Goal: Information Seeking & Learning: Learn about a topic

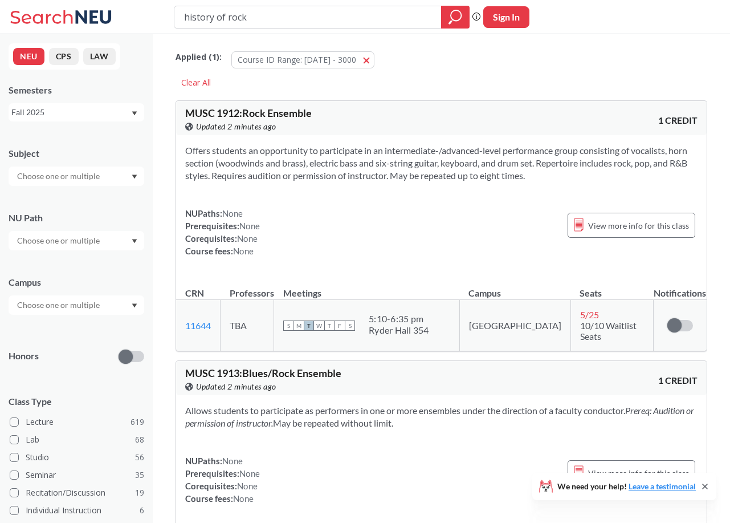
click at [296, 12] on input "history of rock" at bounding box center [308, 16] width 250 height 19
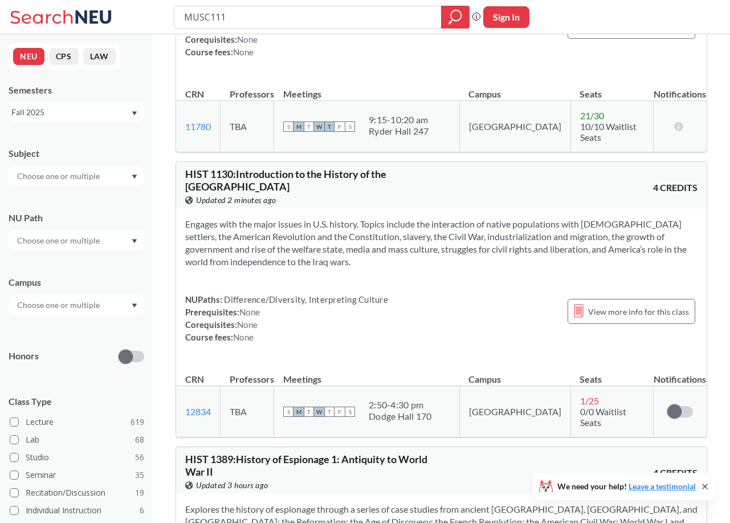
type input "MUSC1111"
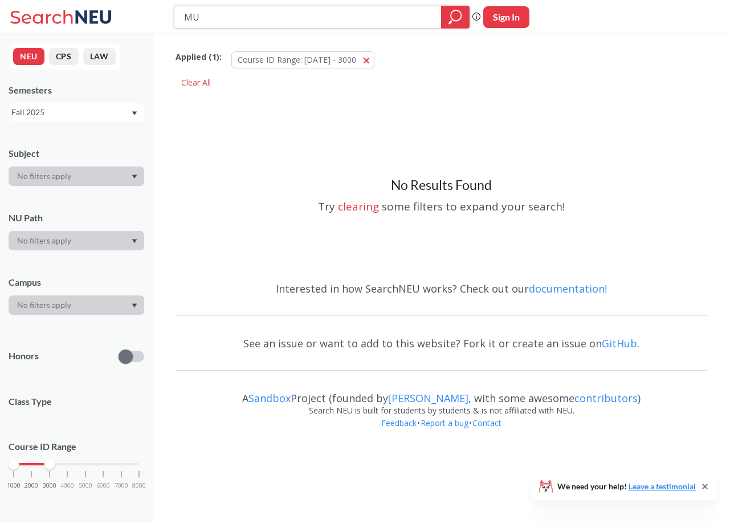
type input "M"
click at [278, 21] on input "search" at bounding box center [308, 16] width 250 height 19
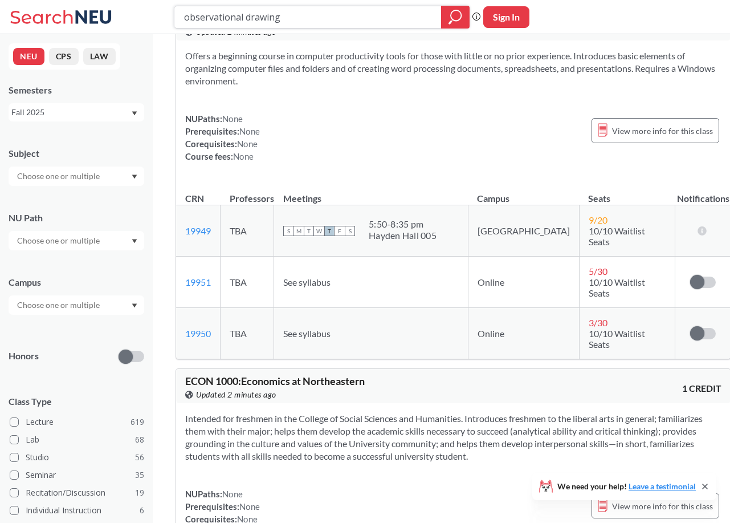
scroll to position [1406, 0]
click at [276, 20] on input "observational drawing" at bounding box center [308, 16] width 250 height 19
type input "globalization"
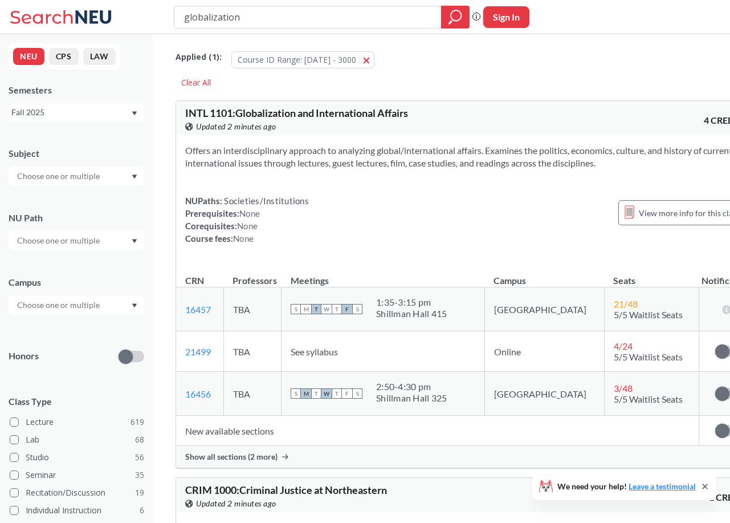
click at [112, 167] on div at bounding box center [77, 175] width 136 height 19
click at [99, 212] on p "Philosophy" at bounding box center [79, 217] width 129 height 11
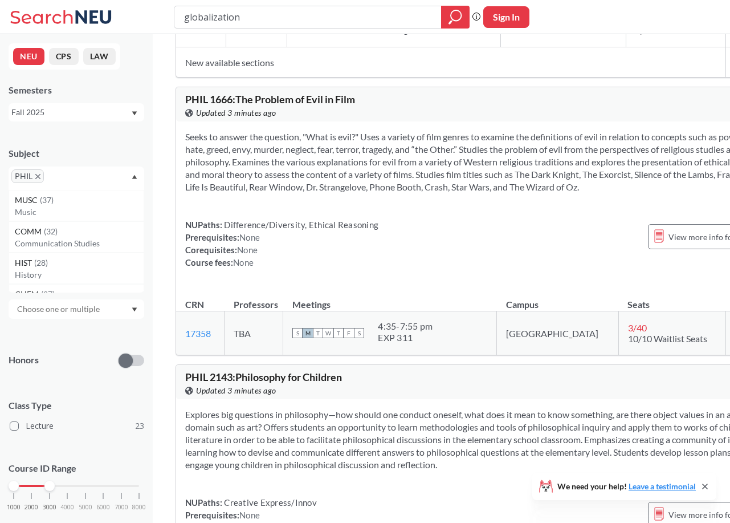
scroll to position [5003, 0]
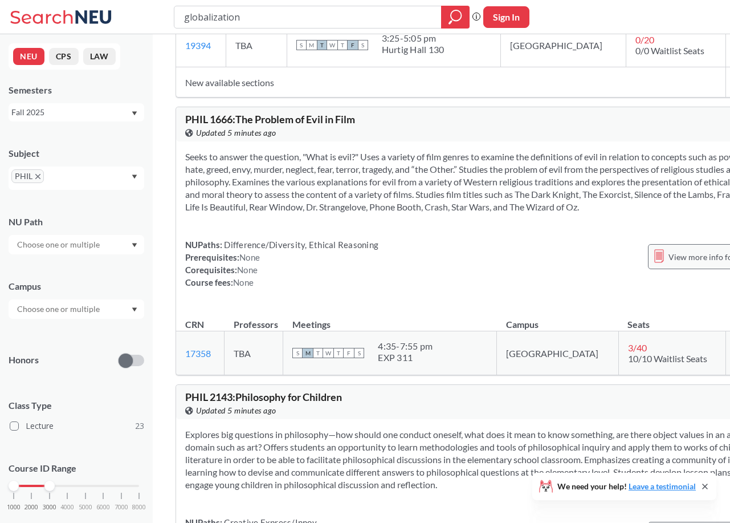
click at [669, 264] on span "View more info for this class" at bounding box center [719, 257] width 101 height 14
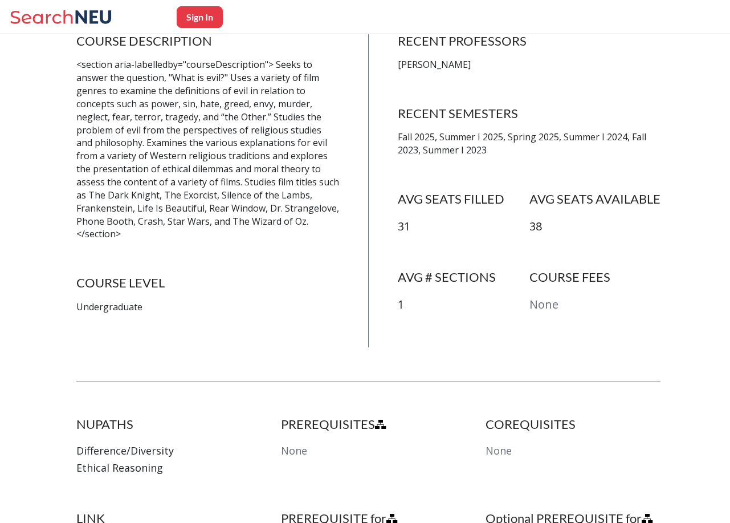
scroll to position [136, 0]
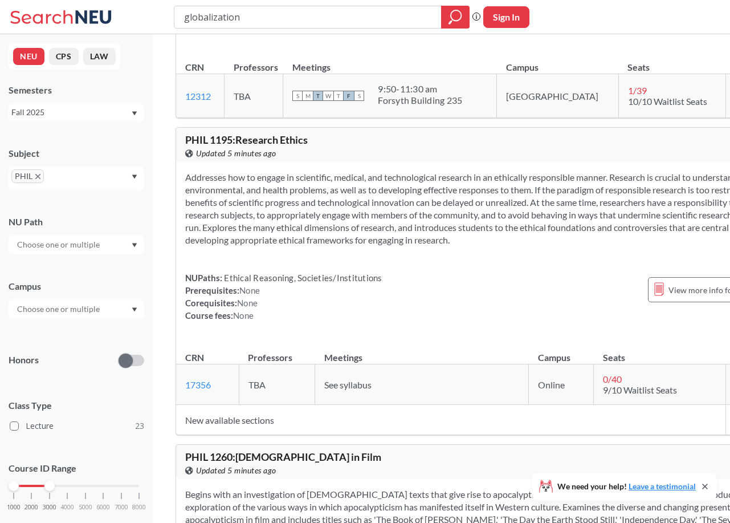
scroll to position [3943, 0]
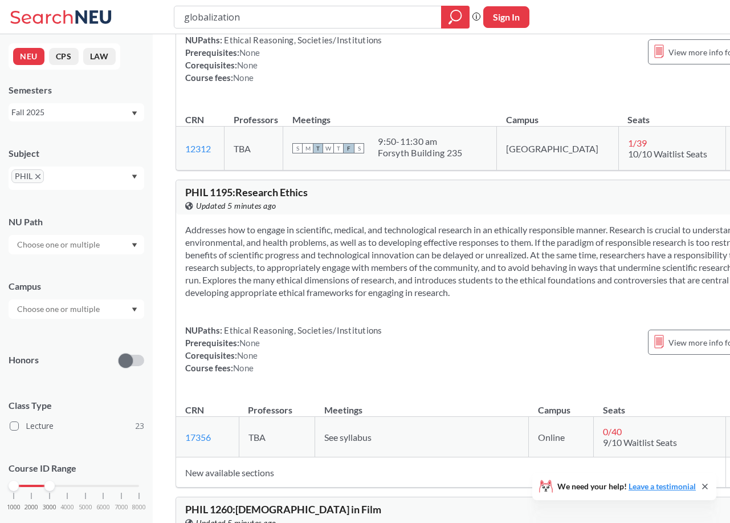
click at [39, 177] on icon "X to remove pill" at bounding box center [37, 176] width 5 height 5
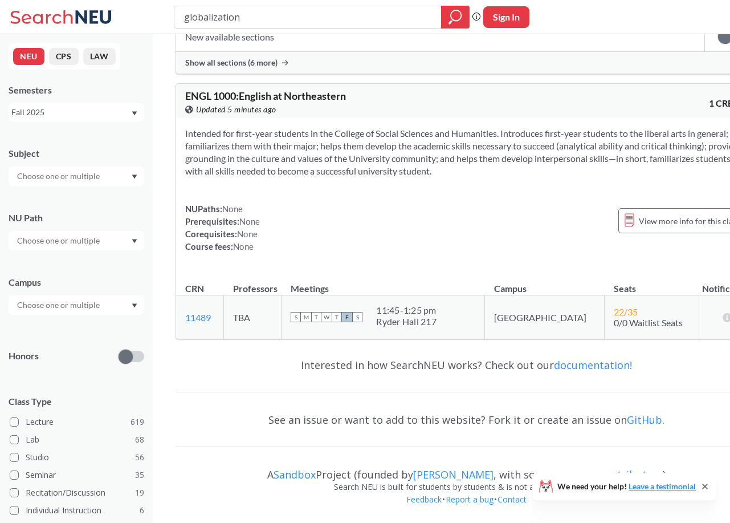
scroll to position [2974, 0]
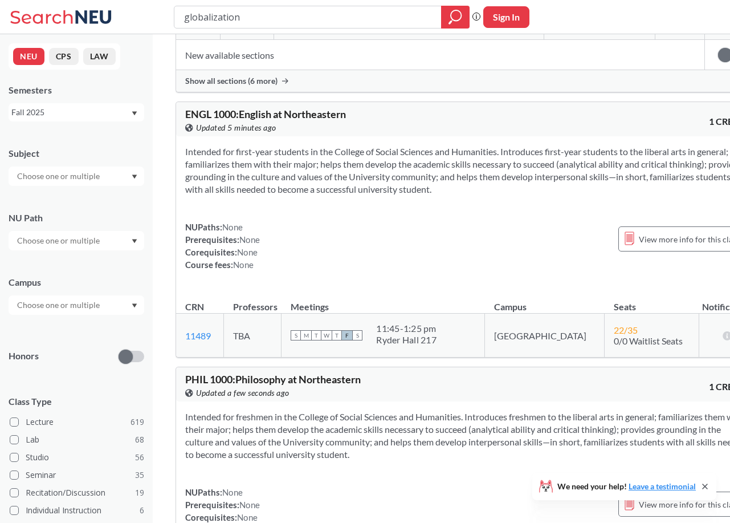
click at [60, 178] on input "text" at bounding box center [59, 176] width 96 height 14
click at [82, 202] on p "Art - Media Arts" at bounding box center [79, 201] width 129 height 11
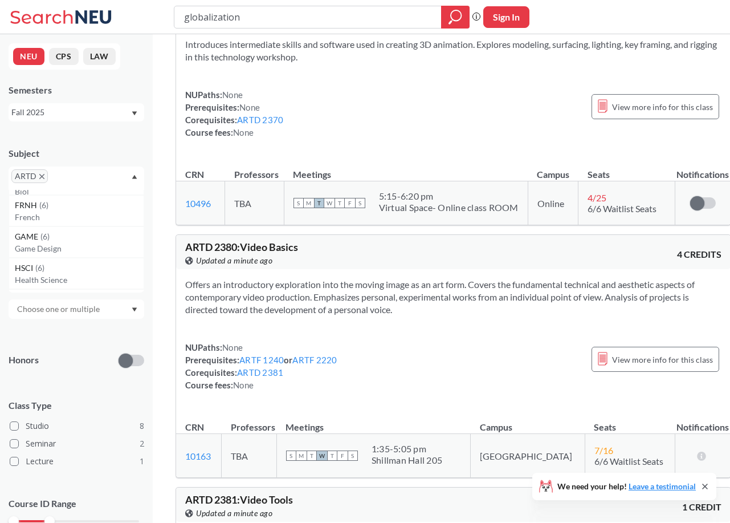
scroll to position [1202, 0]
click at [95, 225] on div "GAME ( 6 )" at bounding box center [79, 221] width 129 height 13
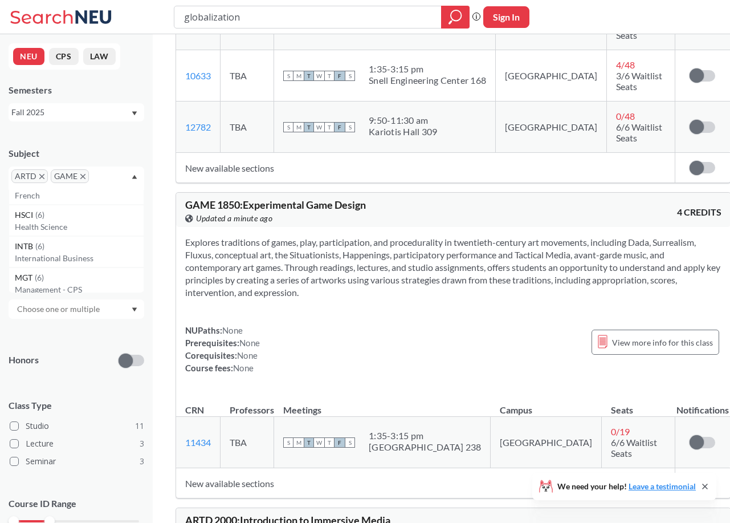
scroll to position [1213, 0]
click at [80, 180] on span "GAME" at bounding box center [70, 176] width 38 height 14
click at [42, 177] on icon "X to remove pill" at bounding box center [41, 176] width 5 height 5
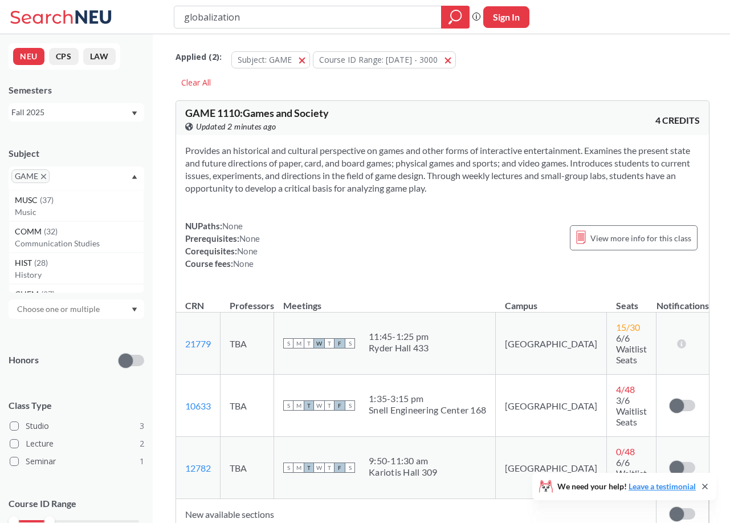
click at [46, 177] on icon "X to remove pill" at bounding box center [43, 176] width 5 height 5
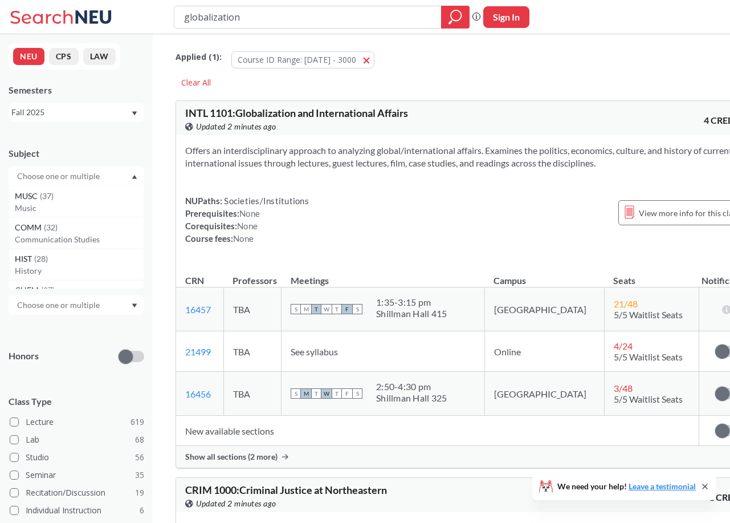
click at [44, 176] on input "text" at bounding box center [59, 176] width 96 height 14
type input "pol"
click at [76, 198] on div "POLS ( 12 )" at bounding box center [79, 196] width 129 height 13
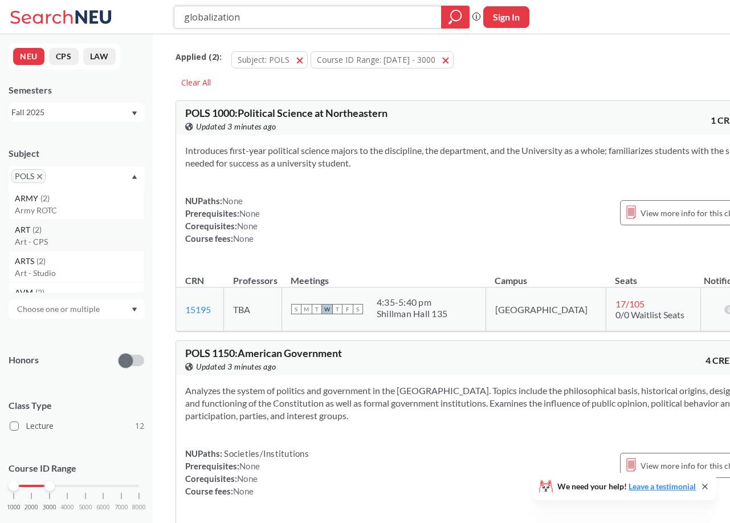
scroll to position [2520, 0]
click at [36, 223] on span "ARMY" at bounding box center [28, 219] width 26 height 13
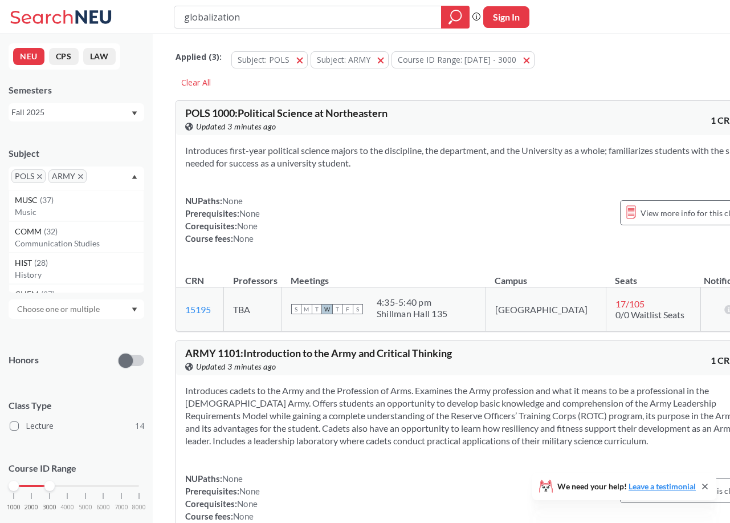
click at [42, 177] on icon "X to remove pill" at bounding box center [39, 176] width 5 height 5
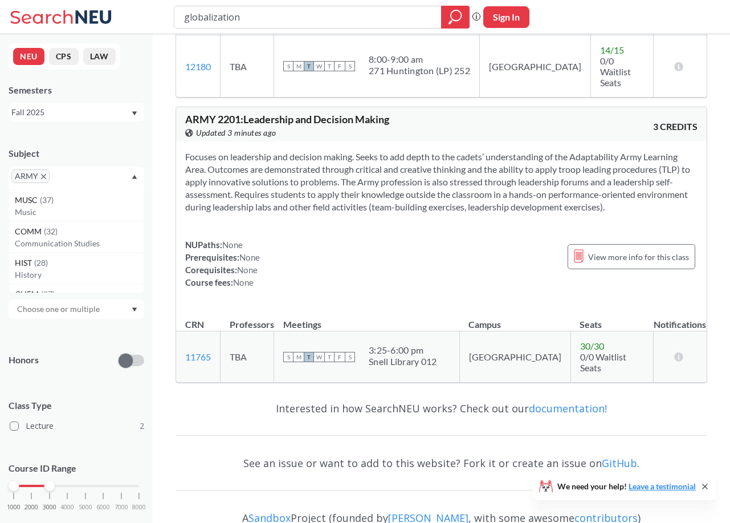
scroll to position [376, 0]
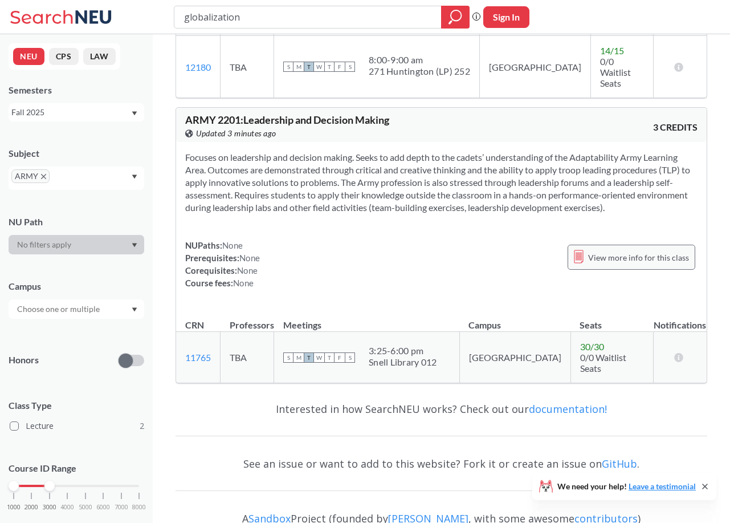
click at [618, 250] on span "View more info for this class" at bounding box center [638, 257] width 101 height 14
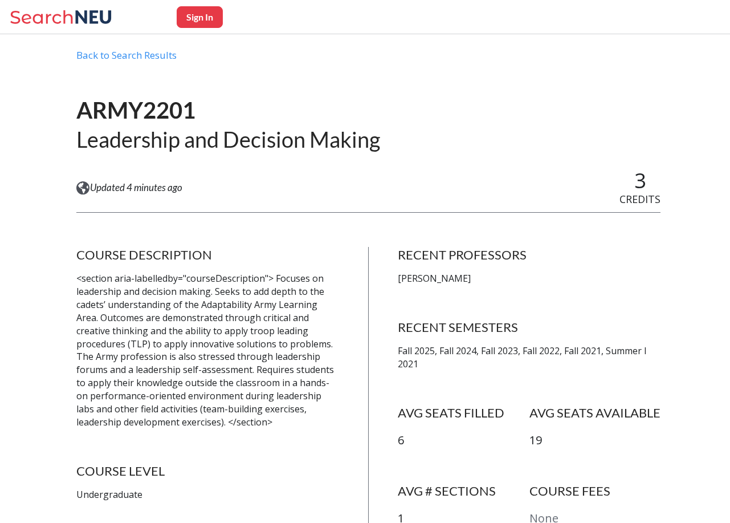
scroll to position [38, 0]
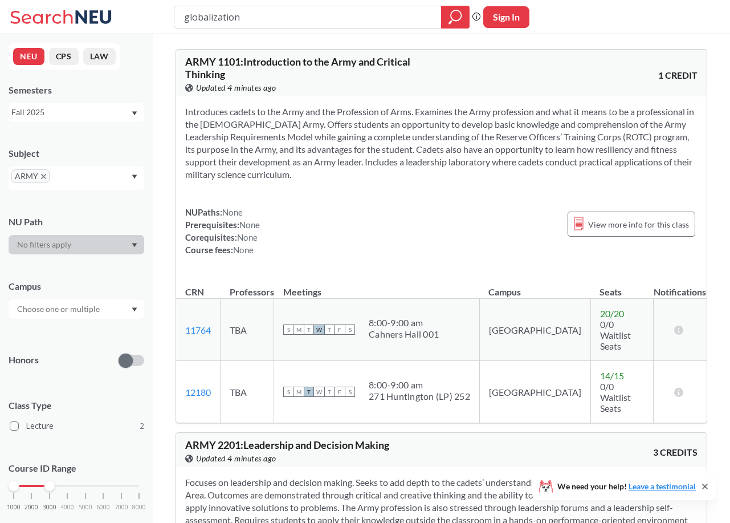
scroll to position [51, 0]
drag, startPoint x: 50, startPoint y: 483, endPoint x: 230, endPoint y: 478, distance: 180.8
click at [230, 478] on div "NEU CPS LAW Semesters Fall 2025 Subject ARMY NU Path Campus Honors Class Type L…" at bounding box center [365, 420] width 730 height 943
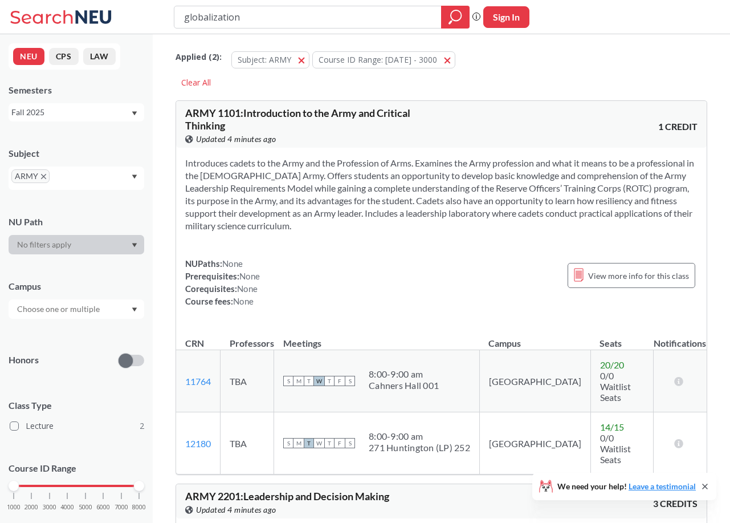
scroll to position [0, 0]
click at [473, 191] on section "Introduces cadets to the Army and the Profession of Arms. Examines the Army pro…" at bounding box center [441, 194] width 513 height 75
drag, startPoint x: 473, startPoint y: 191, endPoint x: 567, endPoint y: 188, distance: 93.5
click at [567, 188] on section "Introduces cadets to the Army and the Profession of Arms. Examines the Army pro…" at bounding box center [441, 194] width 513 height 75
click at [299, 16] on input "globalization" at bounding box center [308, 16] width 250 height 19
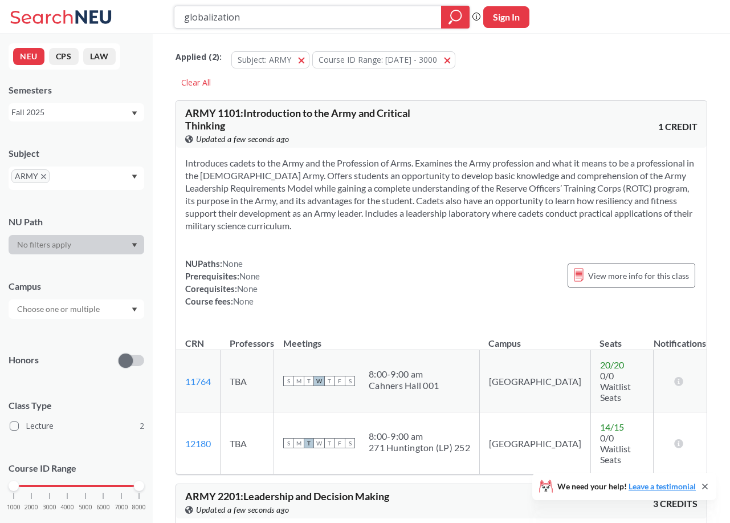
click at [299, 16] on input "globalization" at bounding box center [308, 16] width 250 height 19
click at [44, 176] on icon "X to remove pill" at bounding box center [43, 176] width 5 height 5
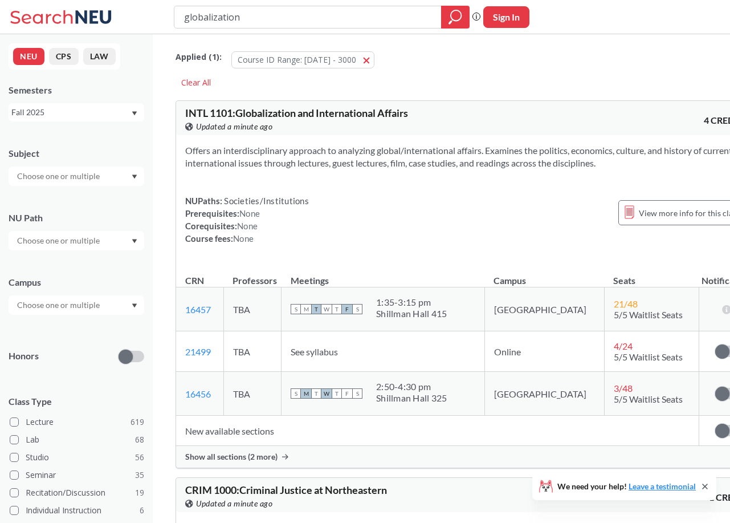
click at [57, 173] on input "text" at bounding box center [59, 176] width 96 height 14
type input "a"
click at [401, 184] on div "Offers an interdisciplinary approach to analyzing global/international affairs.…" at bounding box center [467, 199] width 582 height 128
click at [652, 205] on div "View more info for this class" at bounding box center [683, 212] width 128 height 25
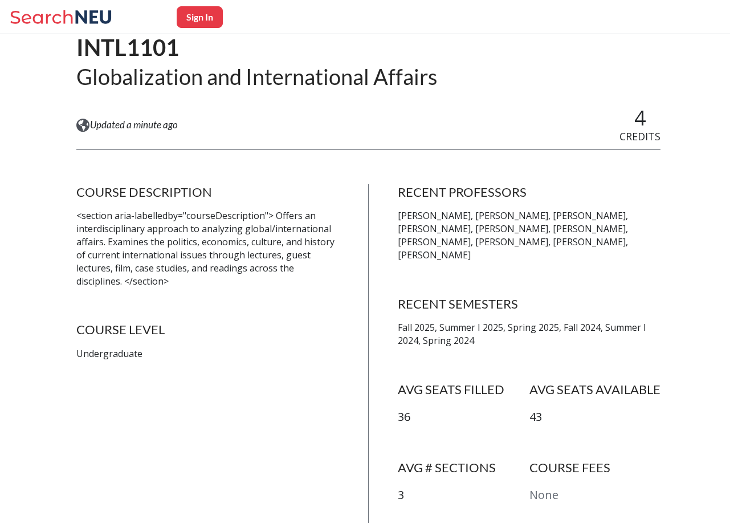
scroll to position [116, 0]
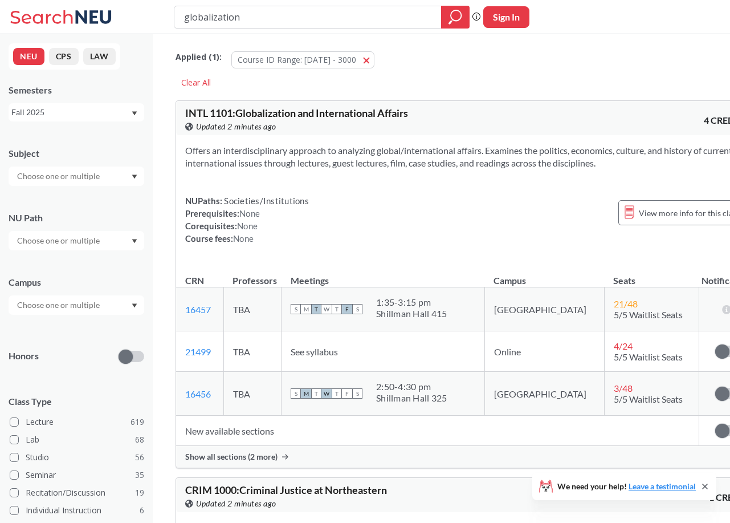
click at [248, 458] on span "Show all sections (2 more)" at bounding box center [231, 457] width 92 height 10
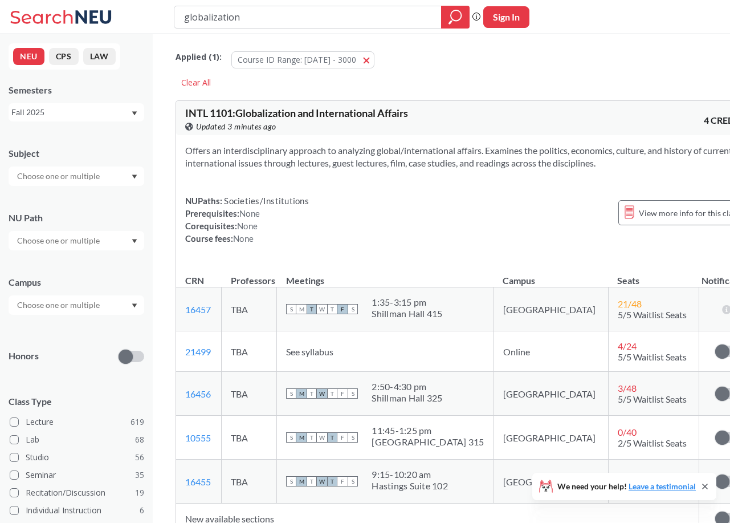
click at [91, 175] on input "text" at bounding box center [59, 176] width 96 height 14
click at [89, 261] on div "HIST ( 28 )" at bounding box center [79, 259] width 129 height 13
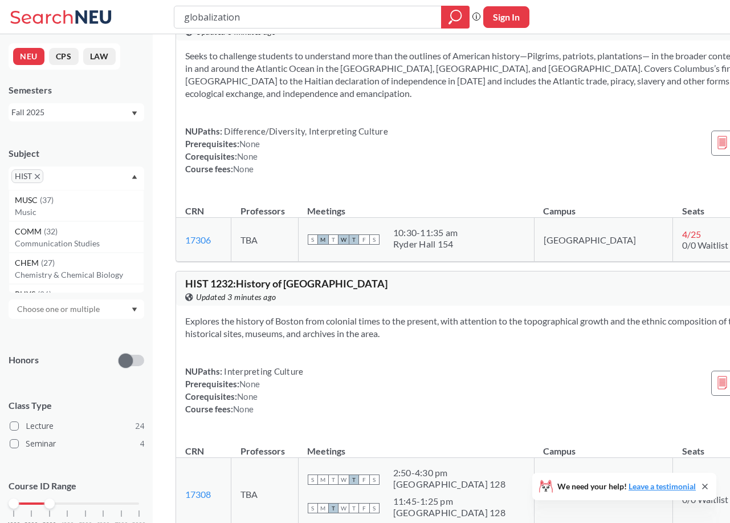
scroll to position [3051, 0]
click at [230, 23] on span "HIST 1218 : Pirates, Planters, and Patriots: Making the Americas, 1492&#8211;18…" at bounding box center [328, 10] width 287 height 25
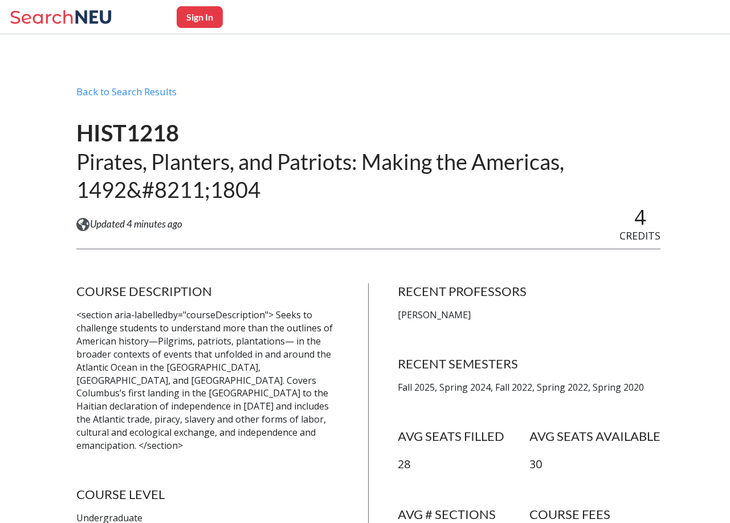
click at [35, 1] on div "Sign In" at bounding box center [365, 17] width 730 height 34
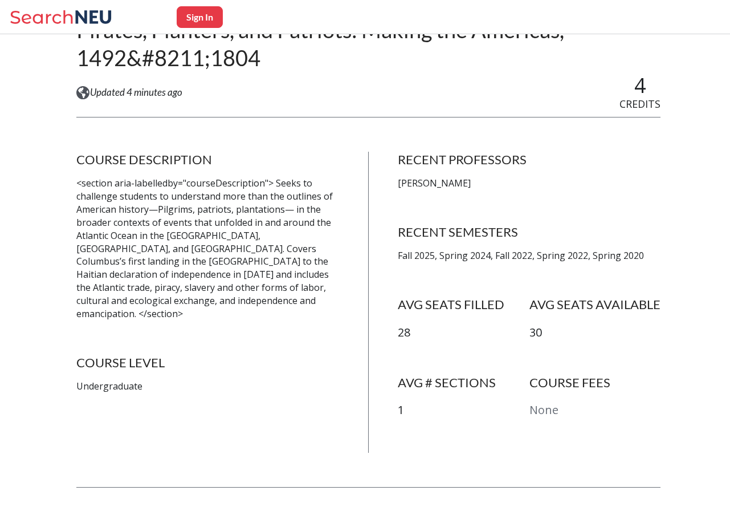
scroll to position [141, 0]
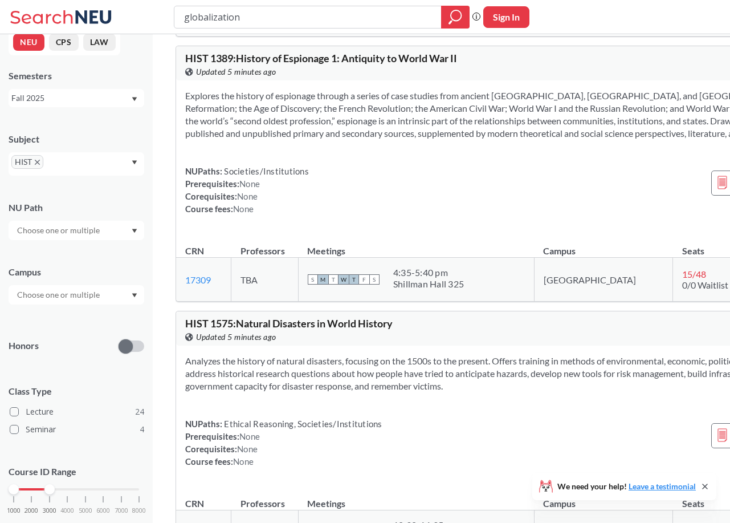
scroll to position [3977, 0]
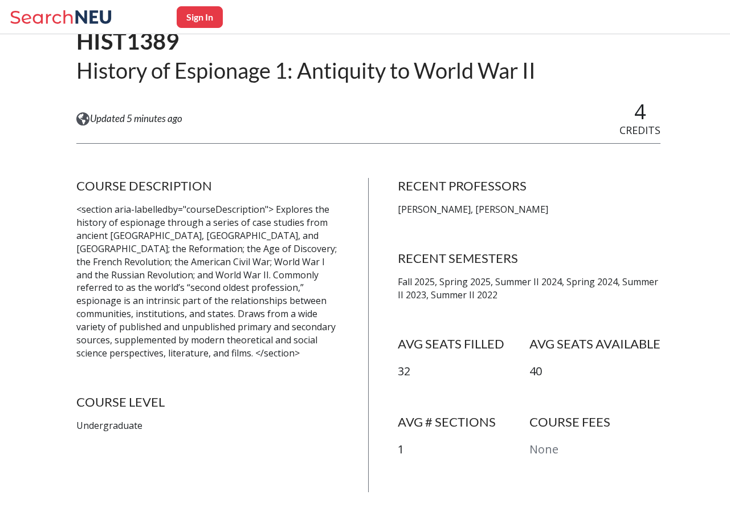
scroll to position [97, 0]
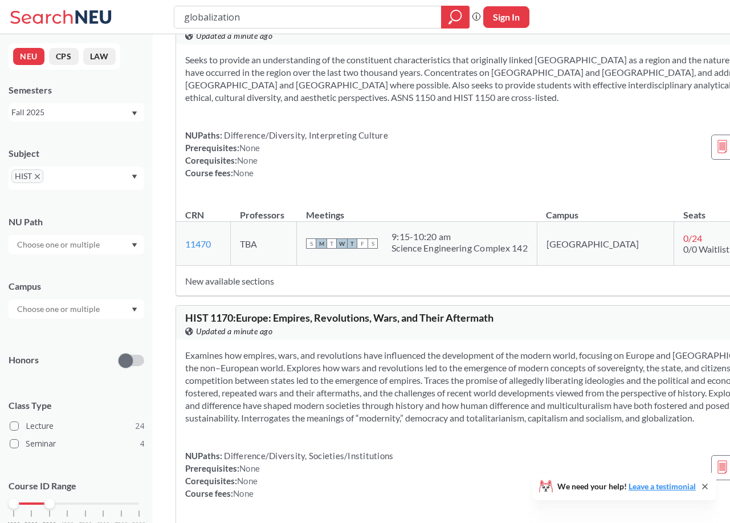
scroll to position [835, 0]
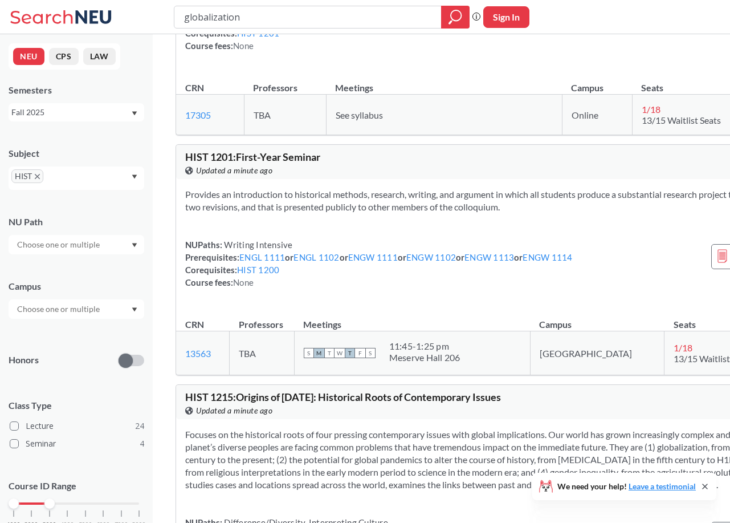
scroll to position [2328, 0]
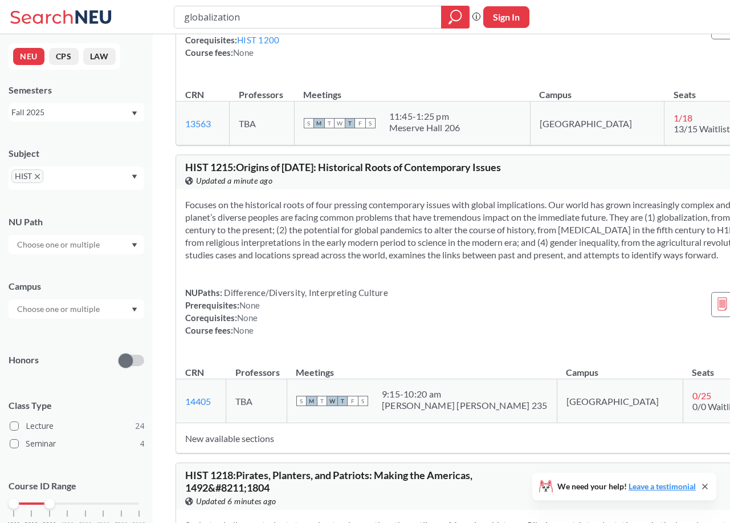
click at [35, 178] on icon "X to remove pill" at bounding box center [37, 176] width 5 height 5
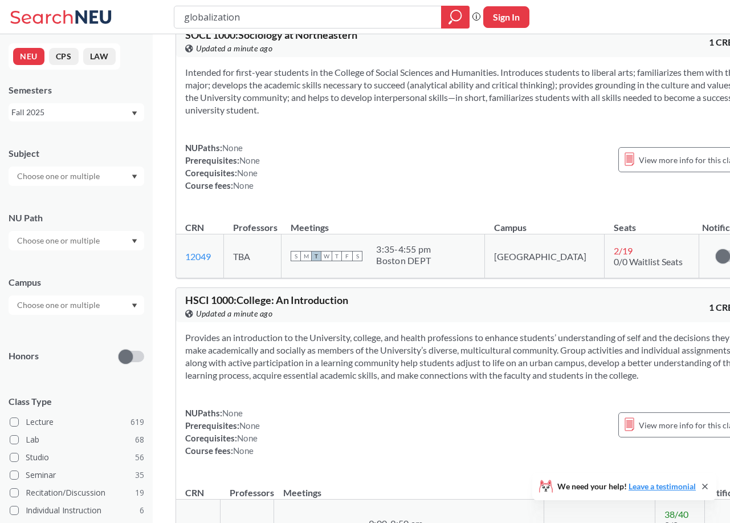
click at [46, 178] on input "text" at bounding box center [59, 176] width 96 height 14
type input "int"
click at [90, 234] on p "International Affairs" at bounding box center [79, 239] width 129 height 11
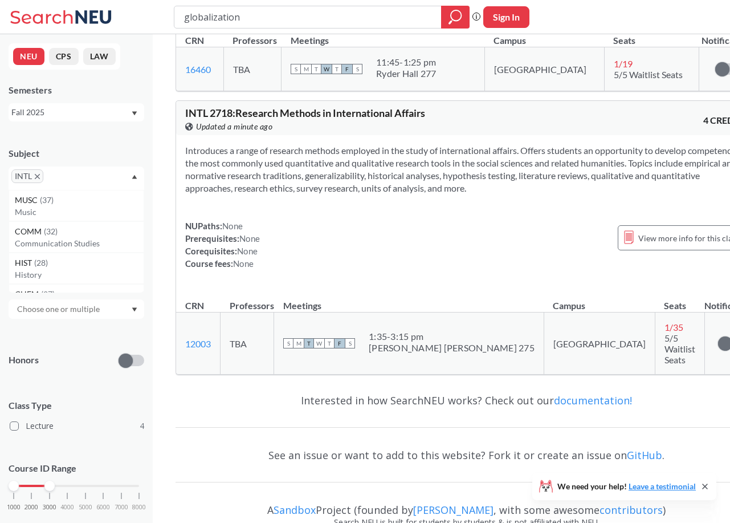
scroll to position [887, 0]
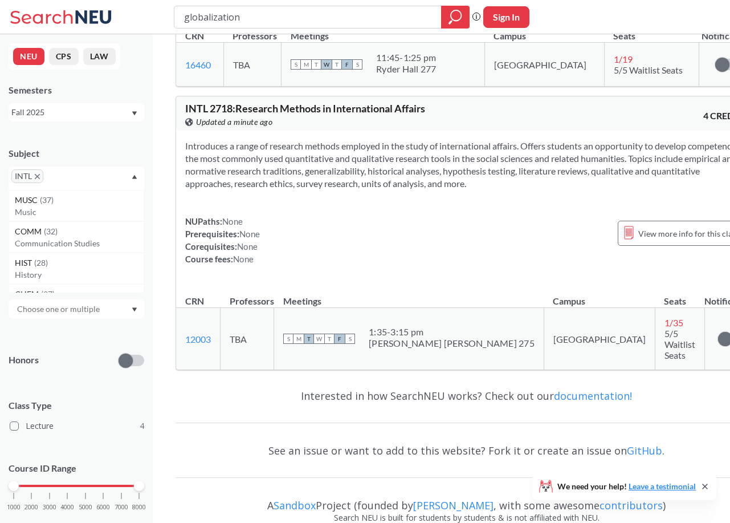
drag, startPoint x: 44, startPoint y: 485, endPoint x: 168, endPoint y: 477, distance: 123.9
click at [40, 176] on span "INTL" at bounding box center [27, 176] width 32 height 14
click at [36, 176] on icon "X to remove pill" at bounding box center [37, 176] width 5 height 5
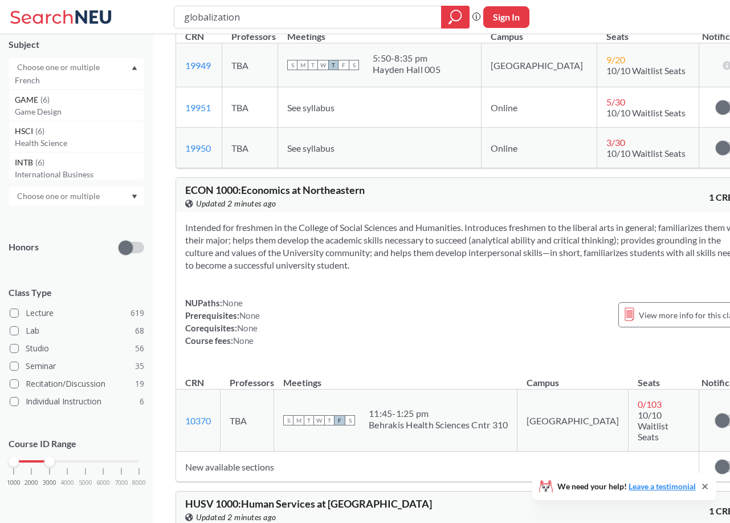
scroll to position [108, 0]
drag, startPoint x: 50, startPoint y: 459, endPoint x: 157, endPoint y: 460, distance: 107.2
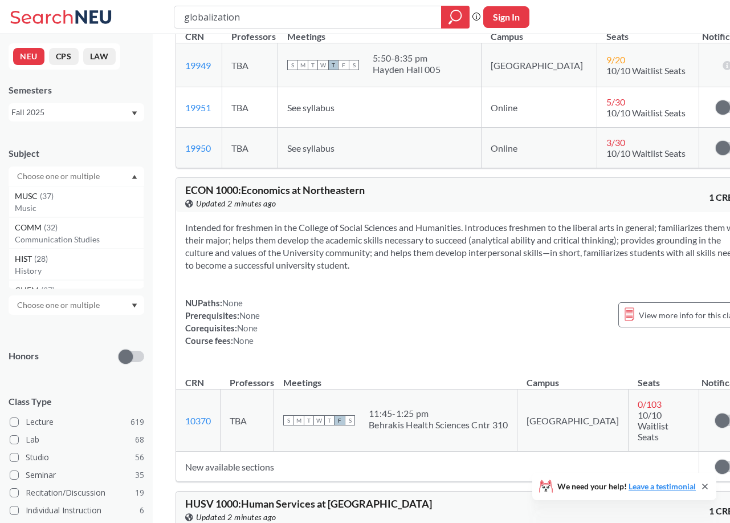
scroll to position [0, 0]
click at [91, 177] on input "text" at bounding box center [59, 176] width 96 height 14
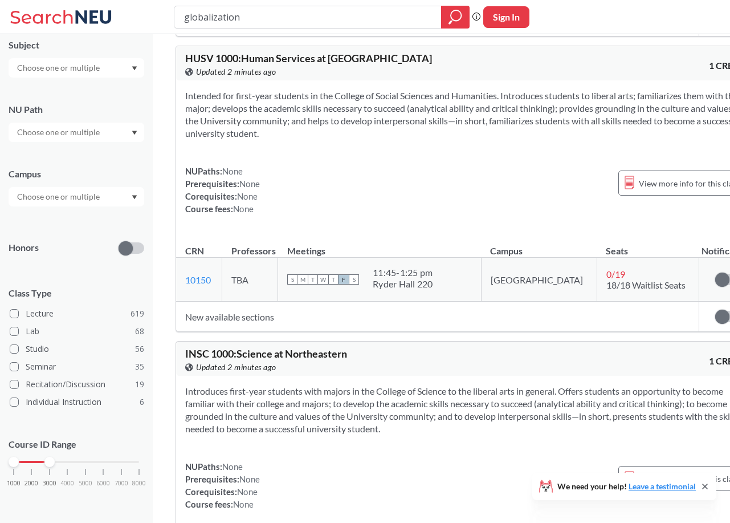
scroll to position [108, 0]
click at [112, 462] on div "1000 2000 3000 4000 5000 6000 7000 8000" at bounding box center [76, 462] width 125 height 8
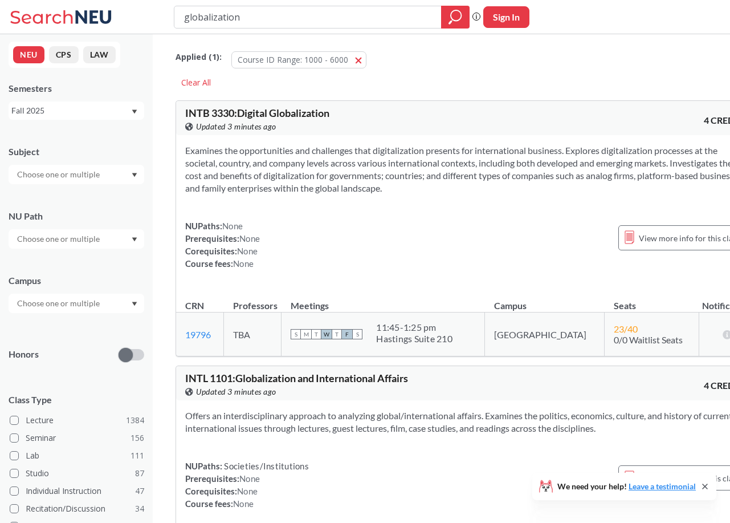
drag, startPoint x: 113, startPoint y: 462, endPoint x: 125, endPoint y: 462, distance: 12.0
click at [125, 462] on div "Subject NU Path Campus Honors Class Type Lecture 1384 Seminar 156 Lab 111 Studi…" at bounding box center [77, 392] width 136 height 517
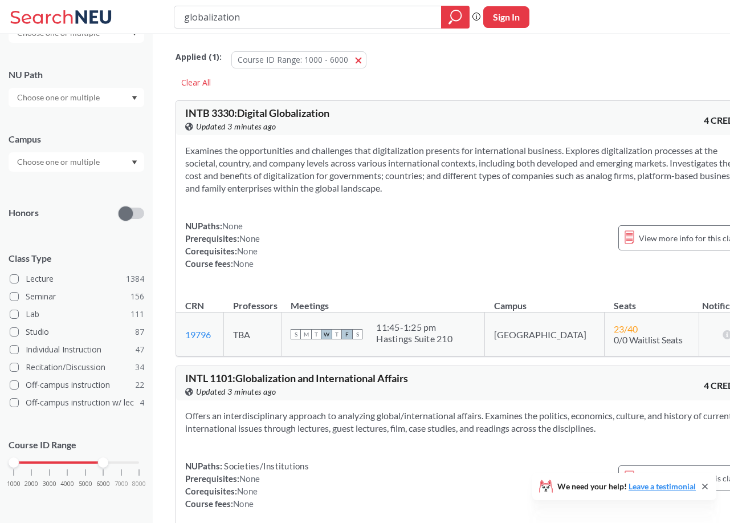
click at [139, 460] on div "1000 2000 3000 4000 5000 6000 7000 8000" at bounding box center [76, 462] width 125 height 8
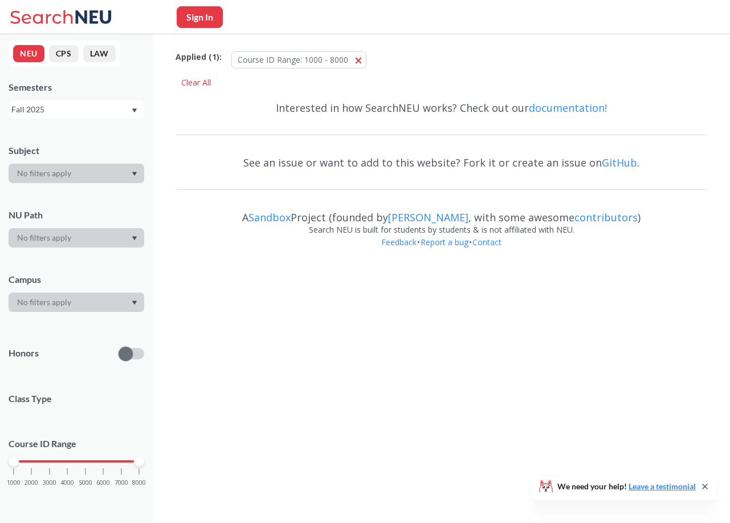
scroll to position [2, 0]
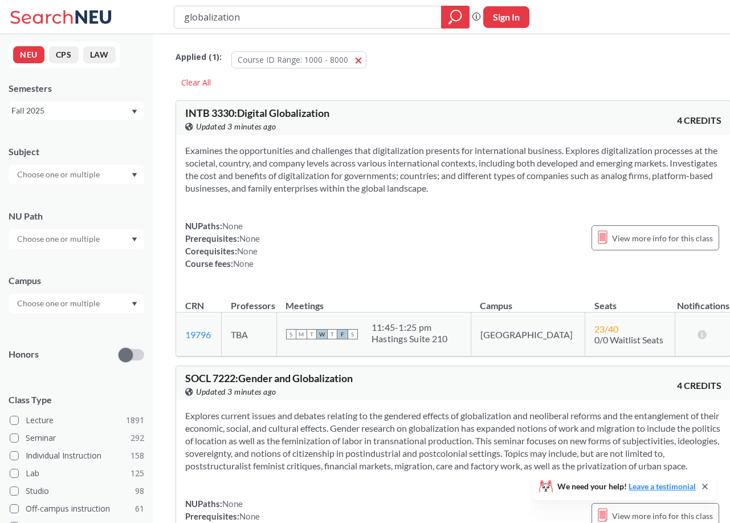
click at [83, 171] on input "text" at bounding box center [59, 175] width 96 height 14
click at [87, 222] on p "Political Science" at bounding box center [79, 226] width 129 height 11
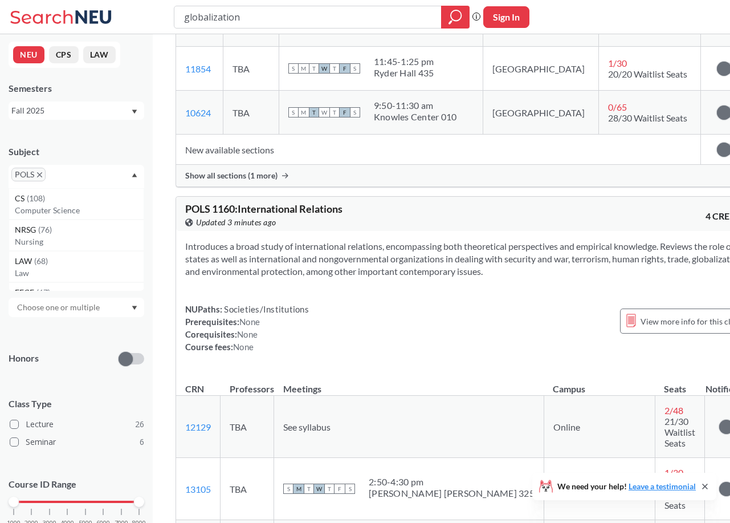
scroll to position [971, 0]
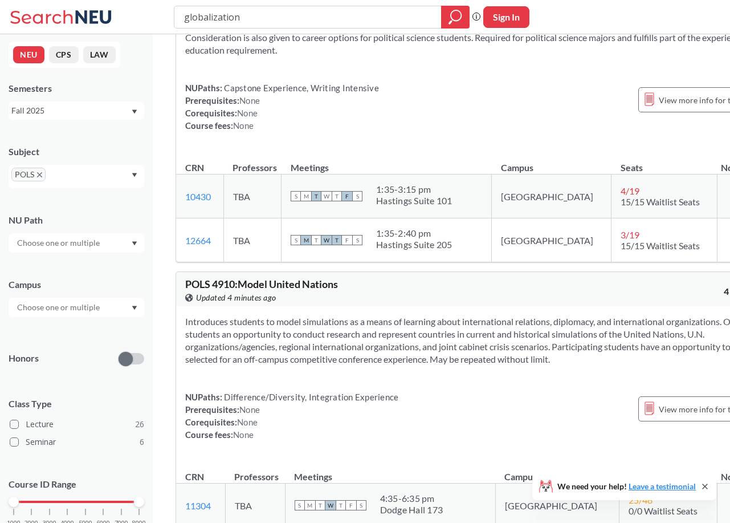
scroll to position [8318, 0]
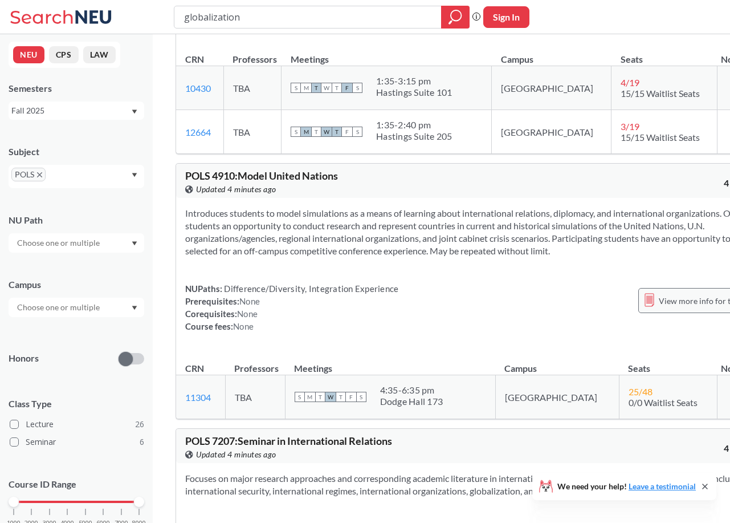
click at [659, 294] on span "View more info for this class" at bounding box center [709, 301] width 101 height 14
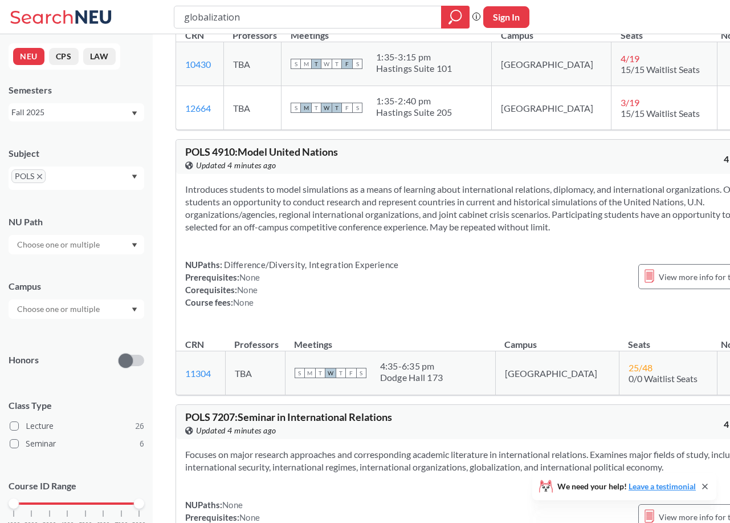
scroll to position [8146, 0]
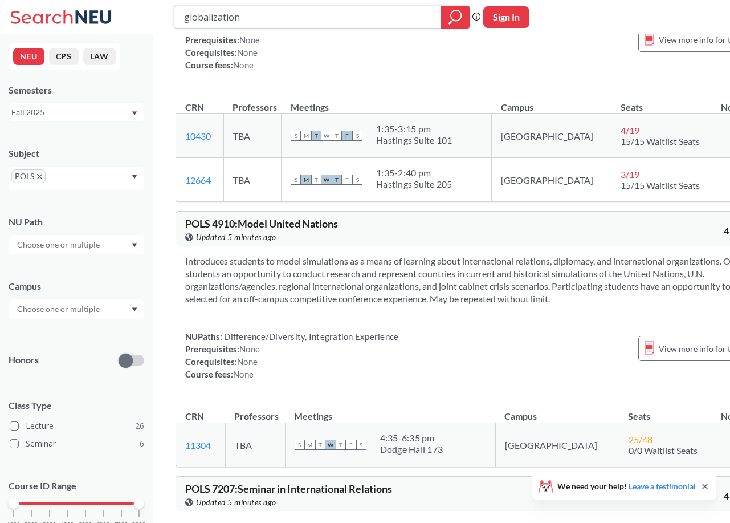
click at [304, 12] on input "globalization" at bounding box center [308, 16] width 250 height 19
type input "film music"
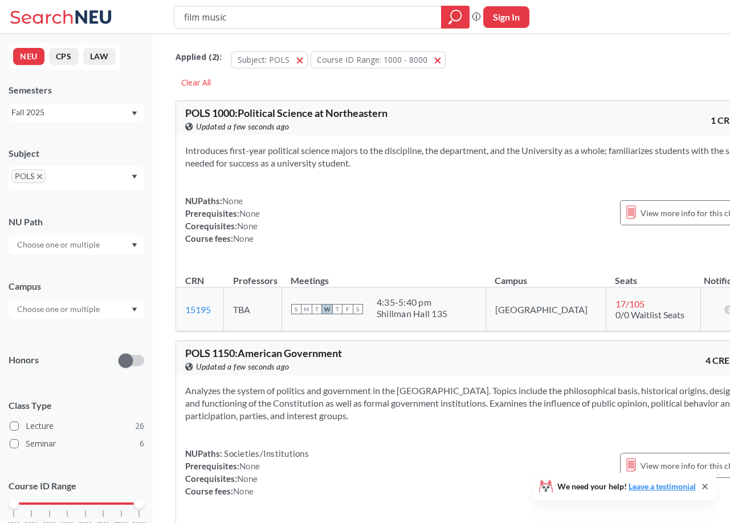
click at [40, 177] on icon "X to remove pill" at bounding box center [39, 176] width 5 height 5
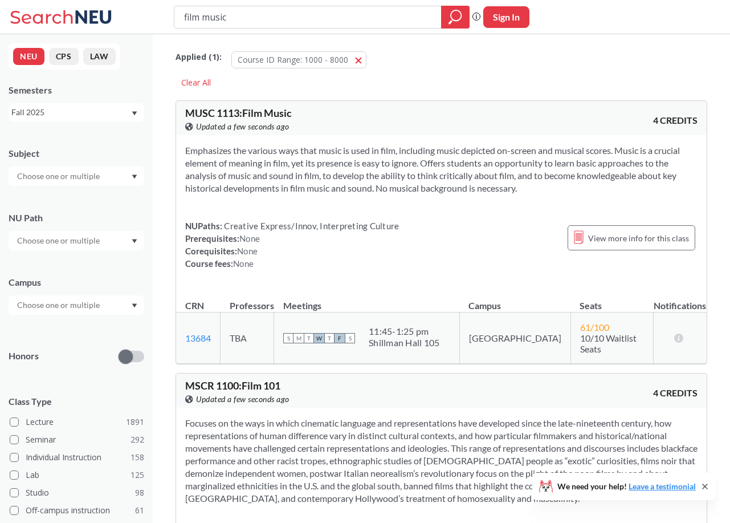
click at [273, 12] on input "film music" at bounding box center [308, 16] width 250 height 19
type input "film"
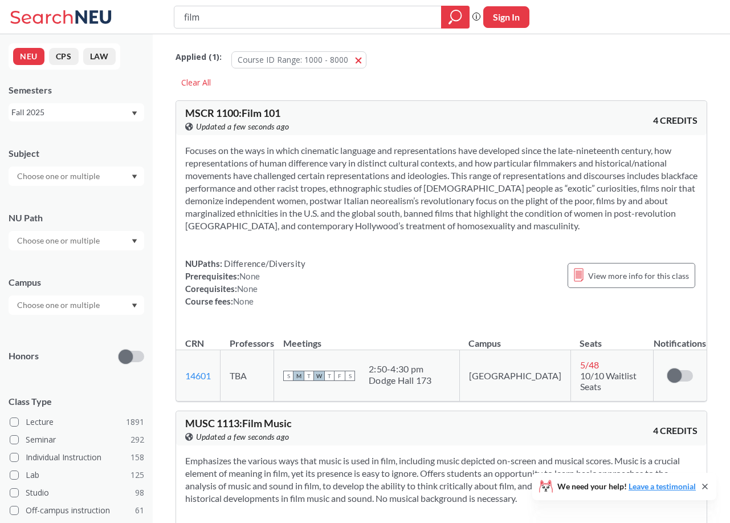
click at [270, 20] on input "film" at bounding box center [308, 16] width 250 height 19
type input "photography"
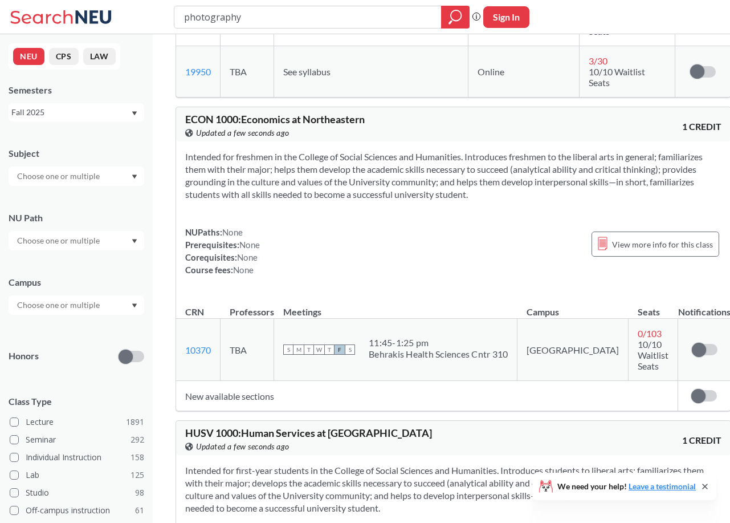
scroll to position [1945, 0]
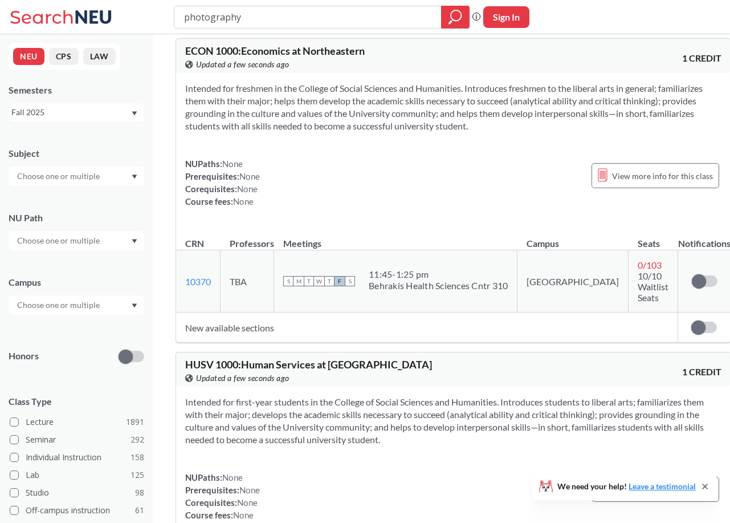
click at [318, 21] on input "photography" at bounding box center [308, 16] width 250 height 19
type input "film"
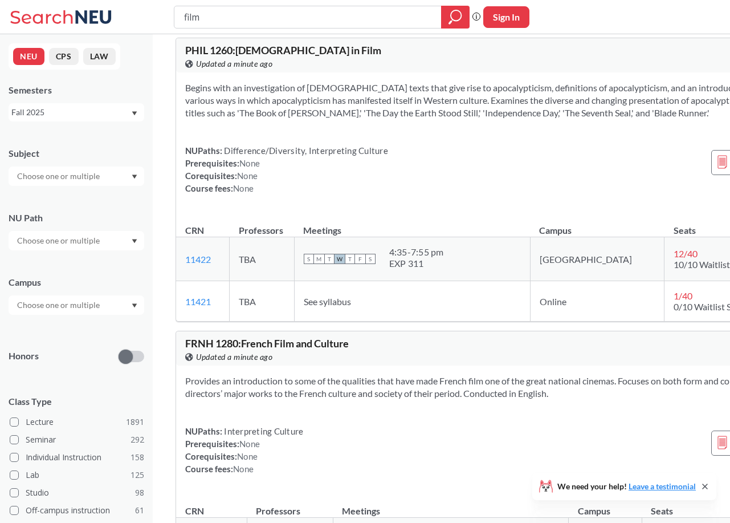
scroll to position [2218, 0]
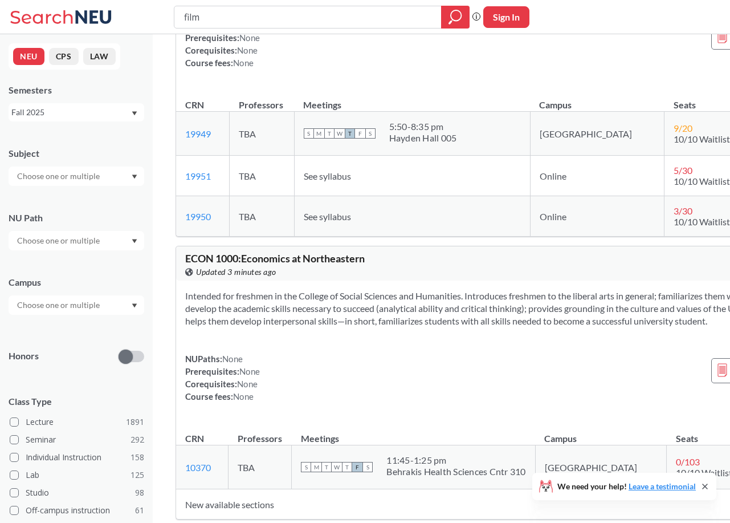
scroll to position [5771, 0]
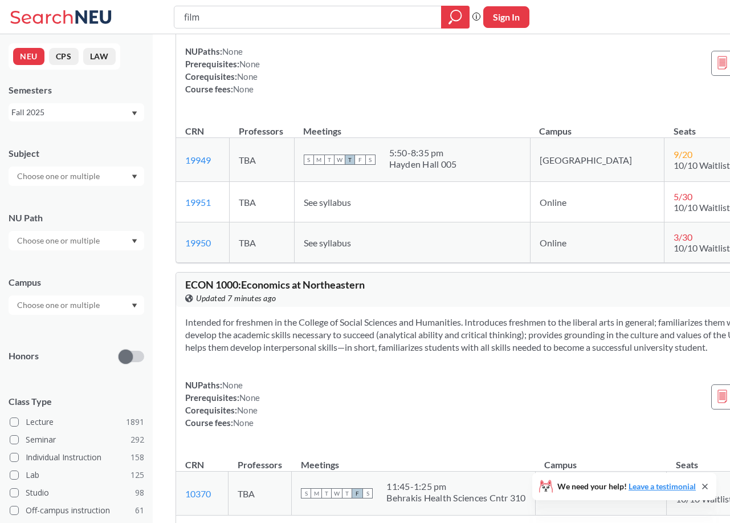
click at [244, 6] on div "film" at bounding box center [322, 17] width 296 height 23
click at [244, 14] on input "film" at bounding box center [308, 16] width 250 height 19
type input "east asian studies"
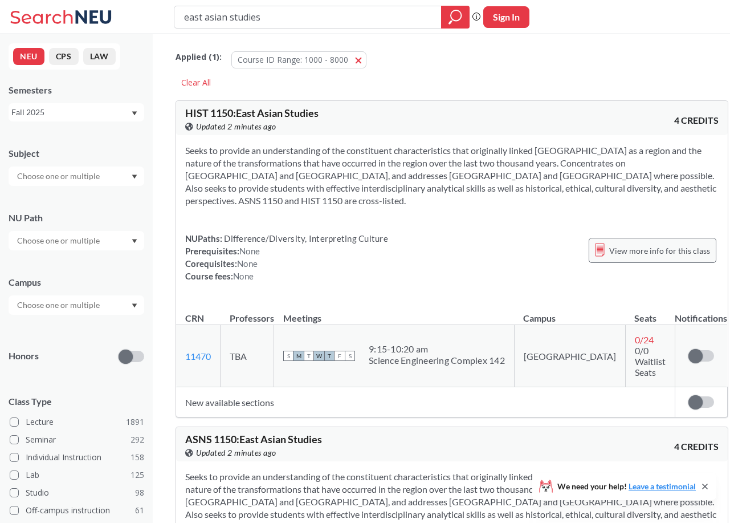
click at [609, 244] on span "View more info for this class" at bounding box center [659, 250] width 101 height 14
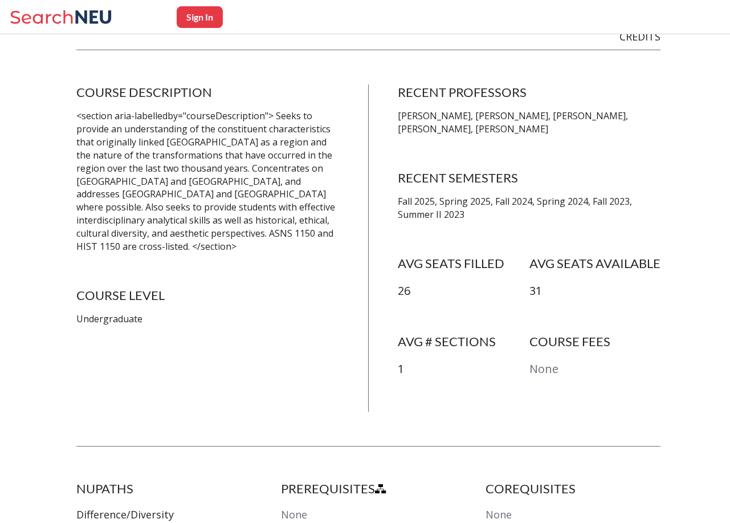
scroll to position [214, 0]
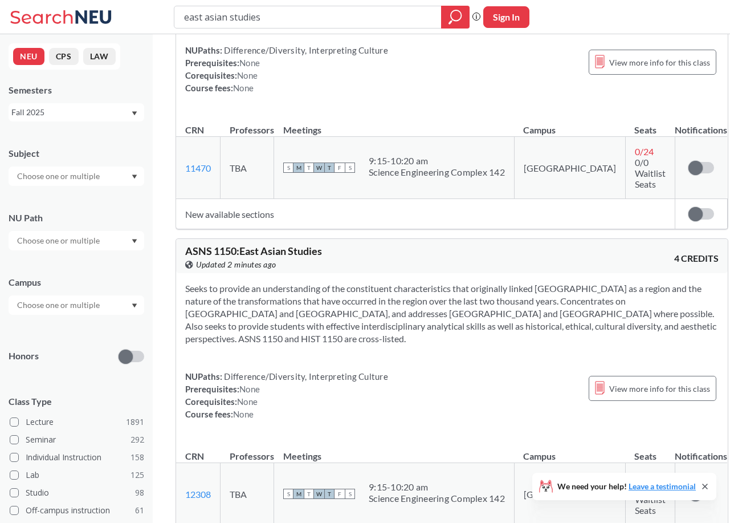
scroll to position [582, 0]
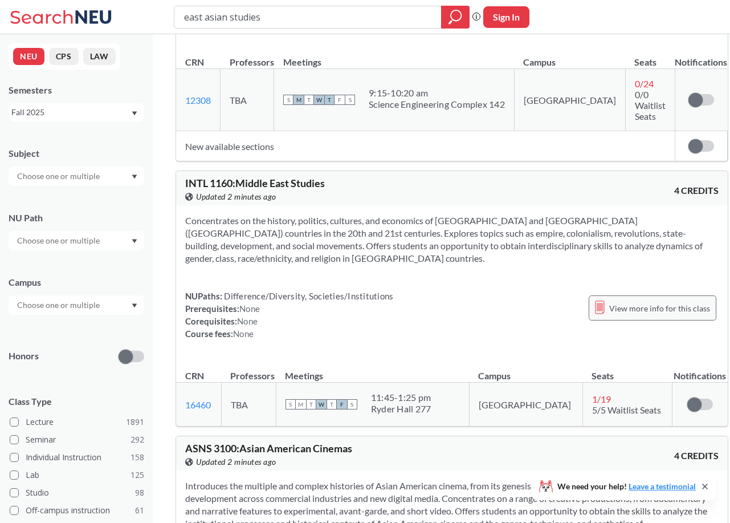
click at [604, 295] on div "View more info for this class" at bounding box center [653, 307] width 128 height 25
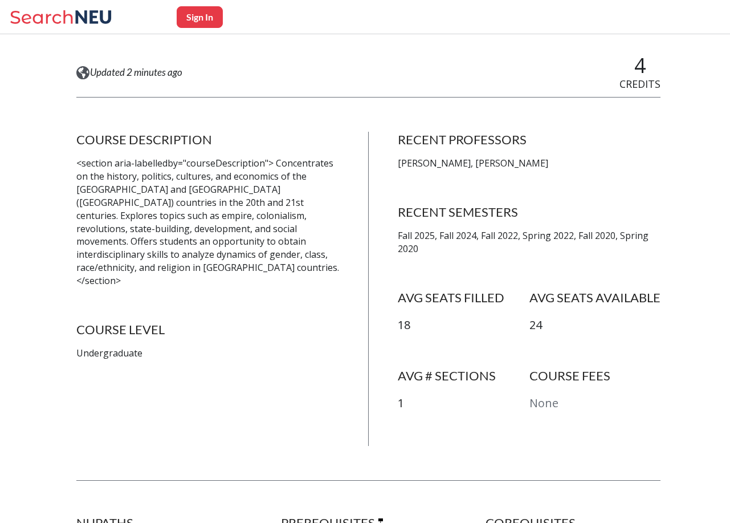
scroll to position [176, 0]
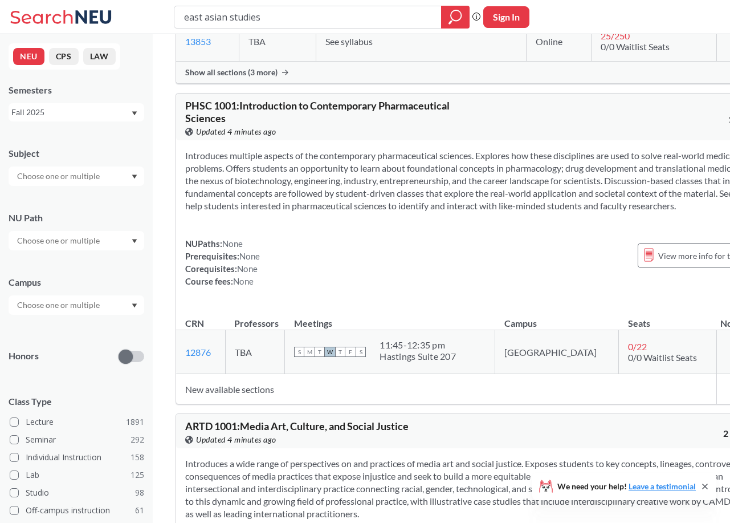
scroll to position [18347, 0]
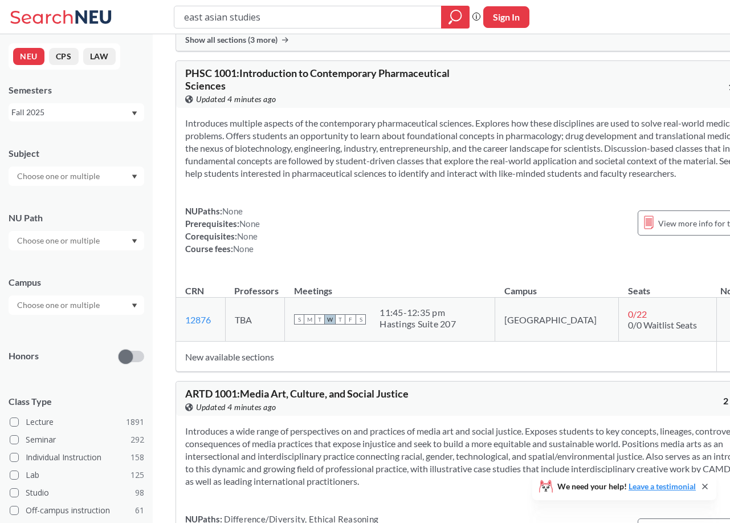
click at [107, 168] on div at bounding box center [77, 175] width 136 height 19
click at [250, 26] on input "east asian studies" at bounding box center [308, 16] width 250 height 19
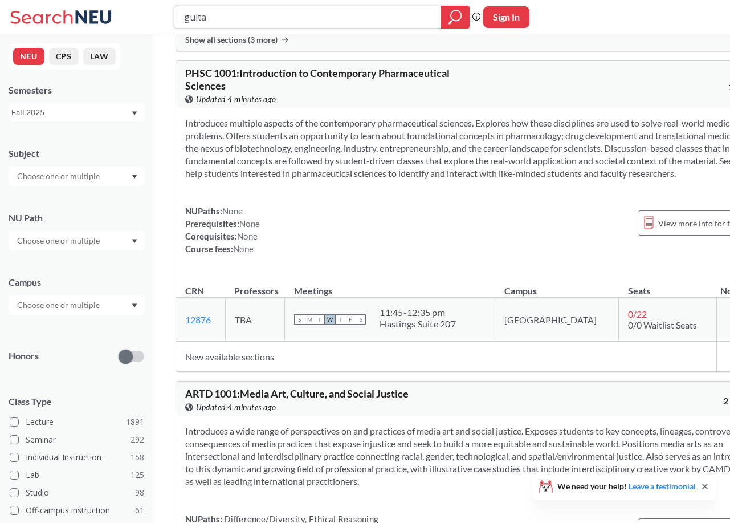
type input "guitar"
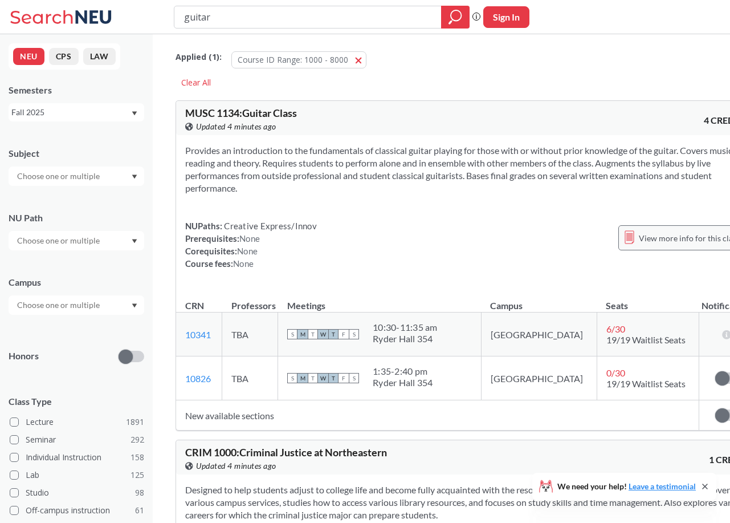
click at [643, 241] on span "View more info for this class" at bounding box center [689, 238] width 101 height 14
click at [295, 30] on div "guitar Phrase search guarantees the exact search appears in the results. Ex. If…" at bounding box center [365, 17] width 730 height 34
click at [296, 19] on input "guitar" at bounding box center [308, 16] width 250 height 19
type input "globalization"
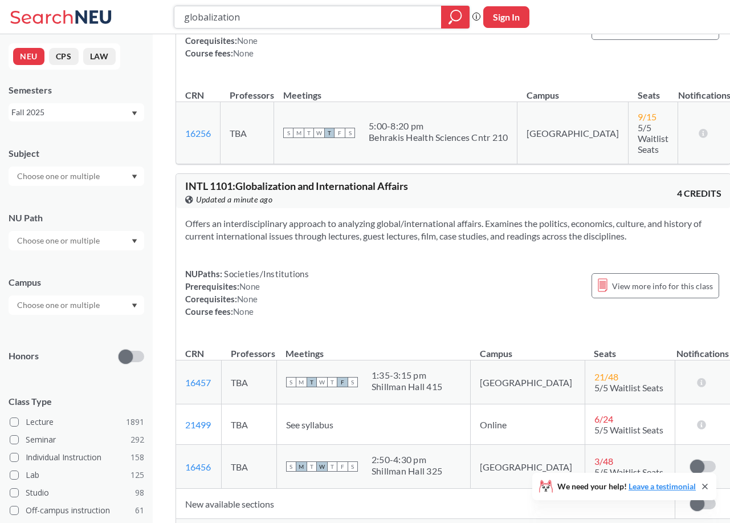
scroll to position [490, 0]
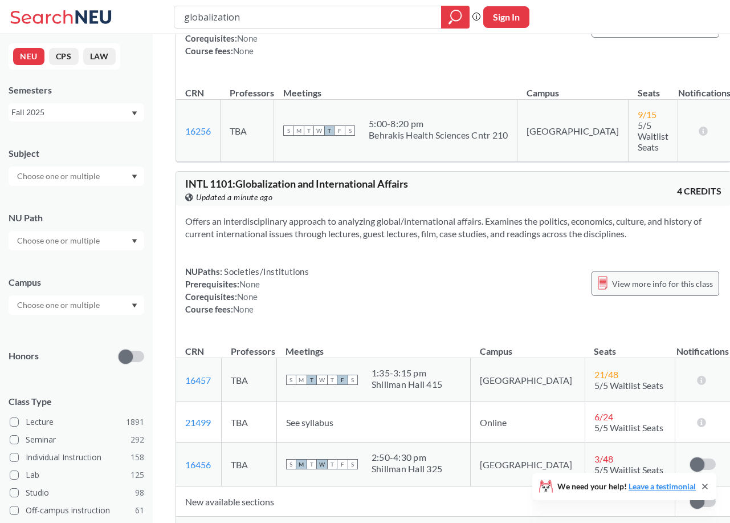
click at [626, 290] on span "View more info for this class" at bounding box center [662, 284] width 101 height 14
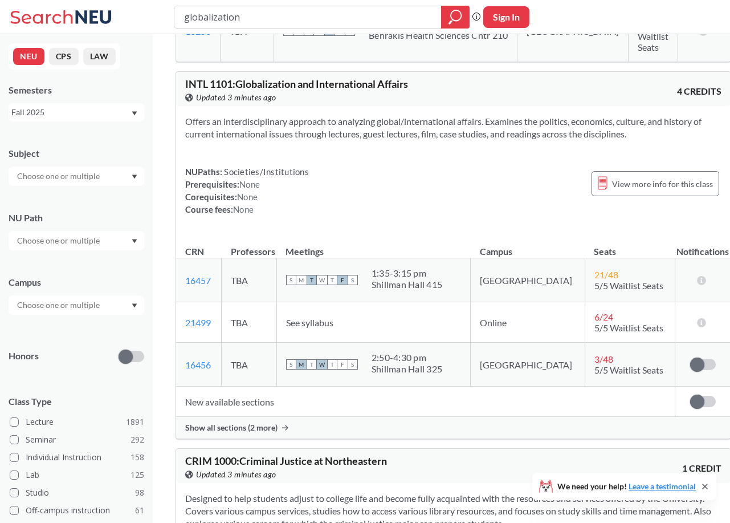
scroll to position [591, 0]
click at [208, 364] on link "16456" at bounding box center [198, 364] width 26 height 11
click at [267, 432] on span "Show all sections (2 more)" at bounding box center [231, 427] width 92 height 10
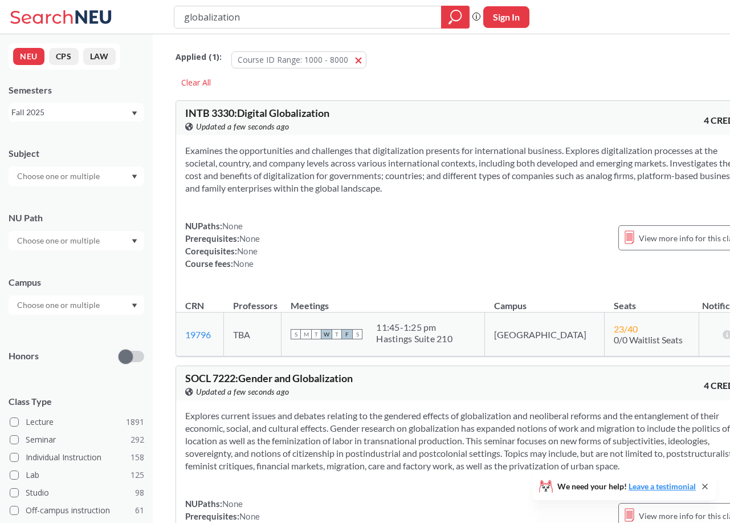
scroll to position [0, 0]
click at [457, 13] on icon "magnifying glass" at bounding box center [456, 17] width 14 height 16
click at [369, 21] on input "globalization" at bounding box center [308, 16] width 250 height 19
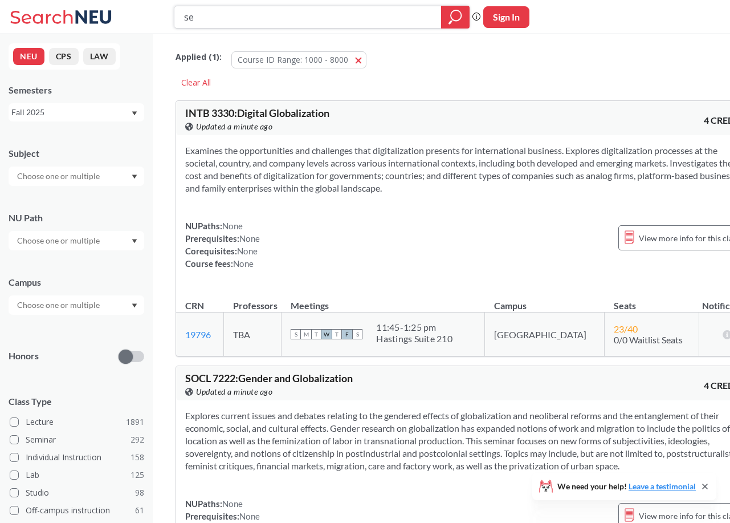
type input "sex"
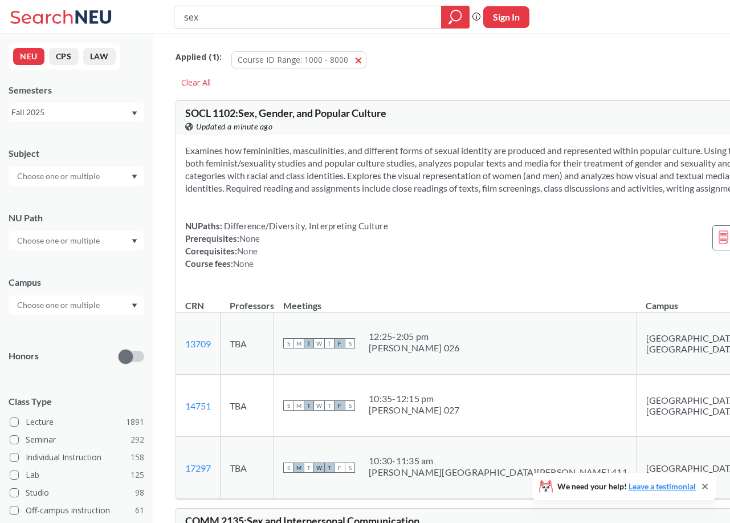
click at [352, 10] on input "sex" at bounding box center [308, 16] width 250 height 19
type input "j"
type input "war"
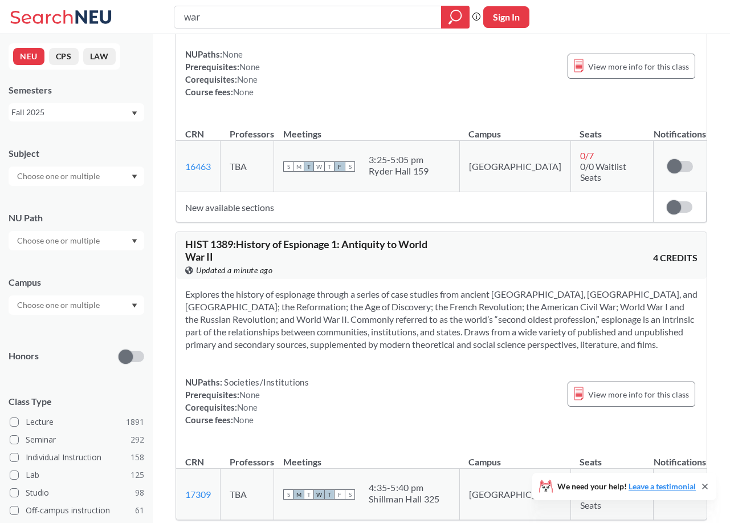
scroll to position [1198, 0]
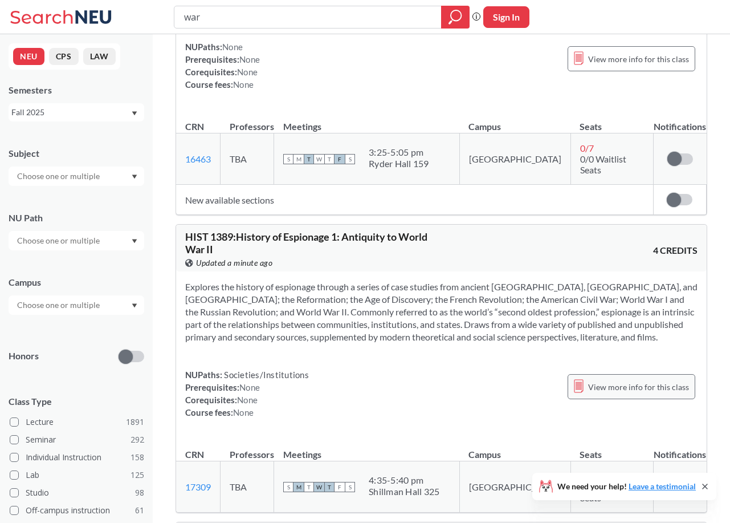
click at [639, 380] on span "View more info for this class" at bounding box center [638, 387] width 101 height 14
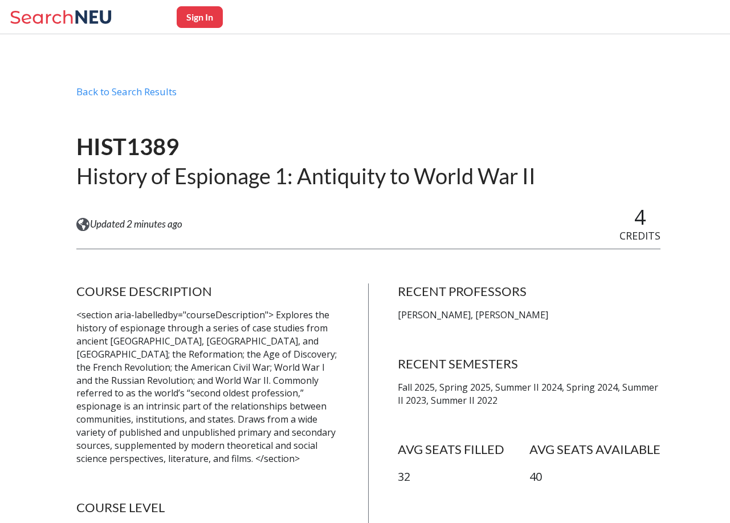
click at [414, 314] on p "[PERSON_NAME], [PERSON_NAME]" at bounding box center [529, 314] width 263 height 13
drag, startPoint x: 414, startPoint y: 314, endPoint x: 430, endPoint y: 314, distance: 16.0
click at [430, 314] on p "[PERSON_NAME], [PERSON_NAME]" at bounding box center [529, 314] width 263 height 13
